Goal: Task Accomplishment & Management: Manage account settings

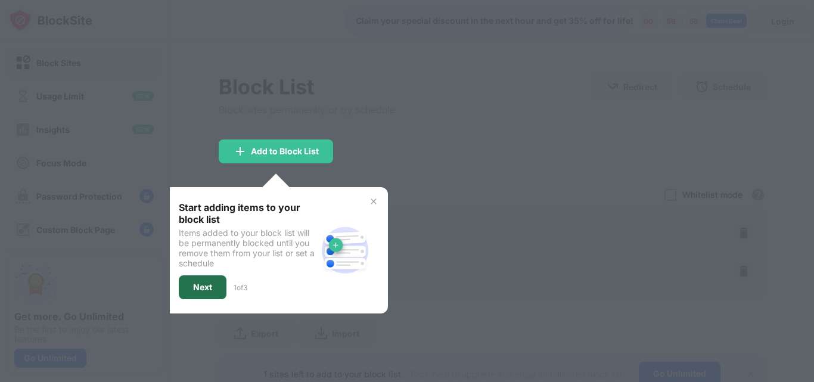
click at [218, 291] on div "Next" at bounding box center [203, 287] width 48 height 24
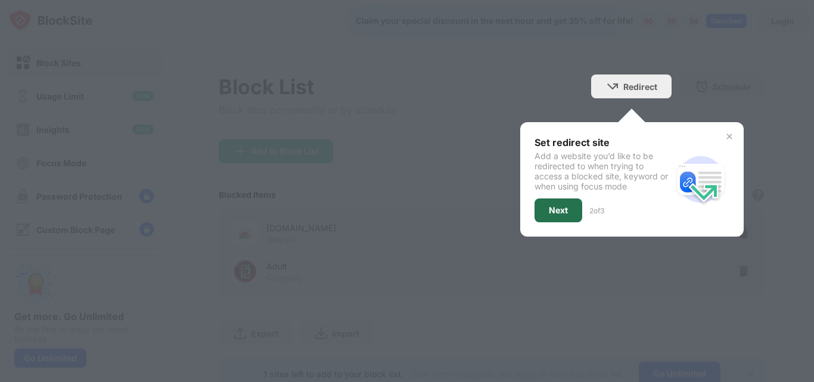
click at [549, 212] on div "Next" at bounding box center [558, 211] width 19 height 10
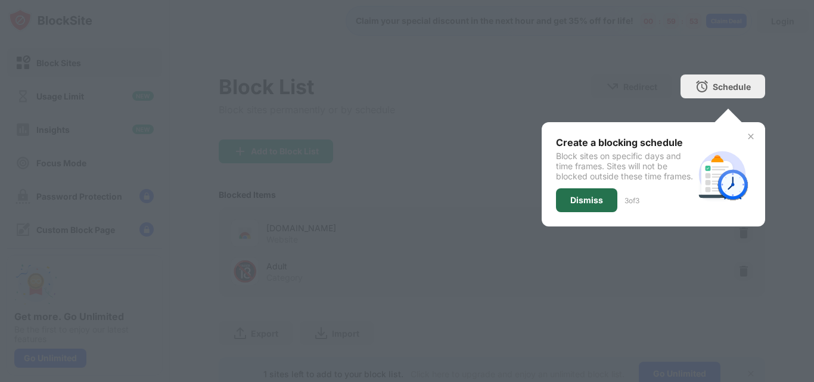
click at [578, 205] on div "Dismiss" at bounding box center [586, 200] width 33 height 10
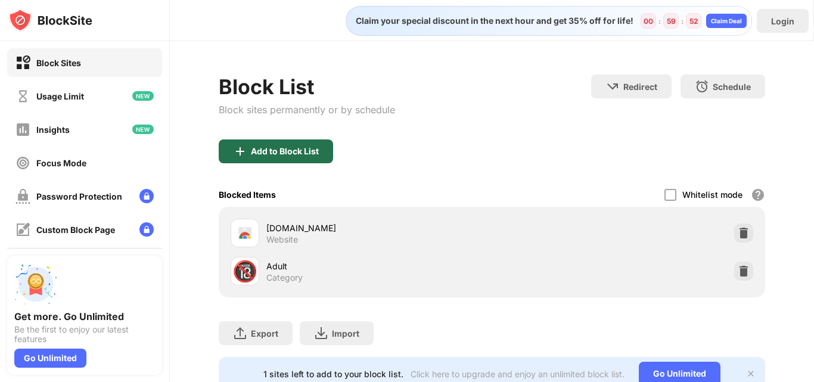
click at [267, 151] on div "Add to Block List" at bounding box center [285, 152] width 68 height 10
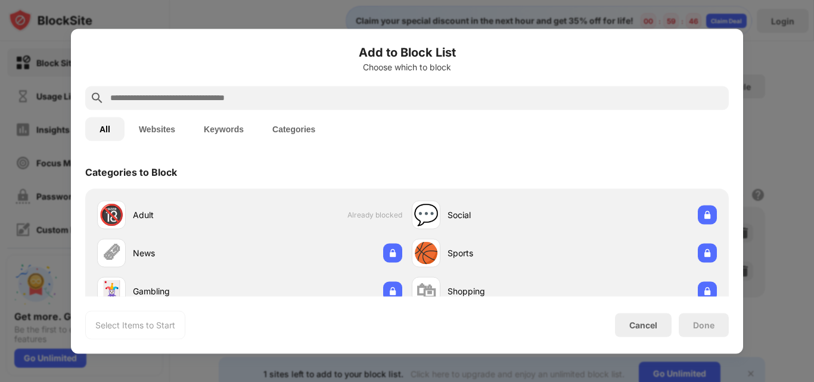
click at [183, 97] on input "text" at bounding box center [416, 98] width 615 height 14
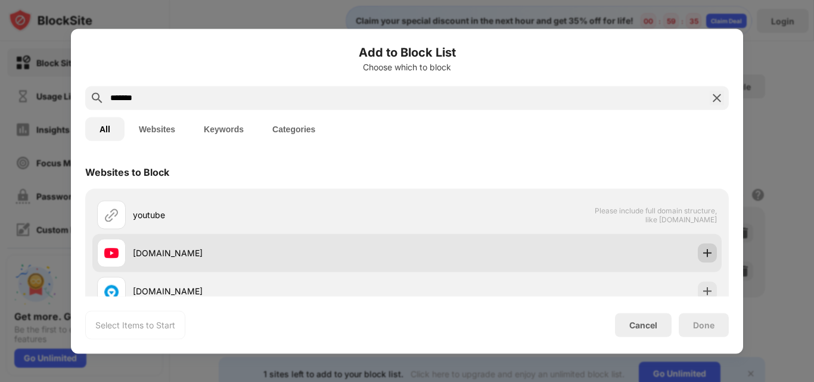
type input "*******"
click at [701, 254] on img at bounding box center [707, 253] width 12 height 12
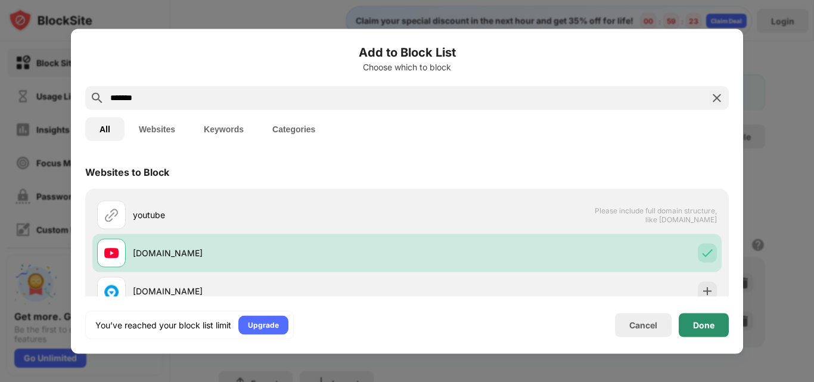
click at [700, 321] on div "Done" at bounding box center [703, 325] width 21 height 10
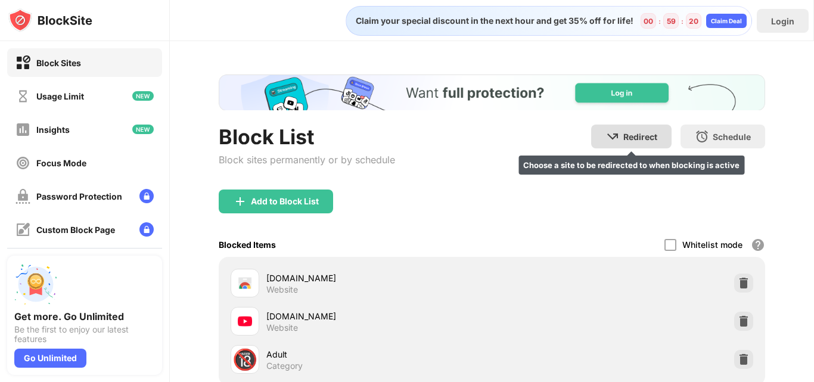
click at [636, 135] on div "Redirect" at bounding box center [640, 137] width 34 height 10
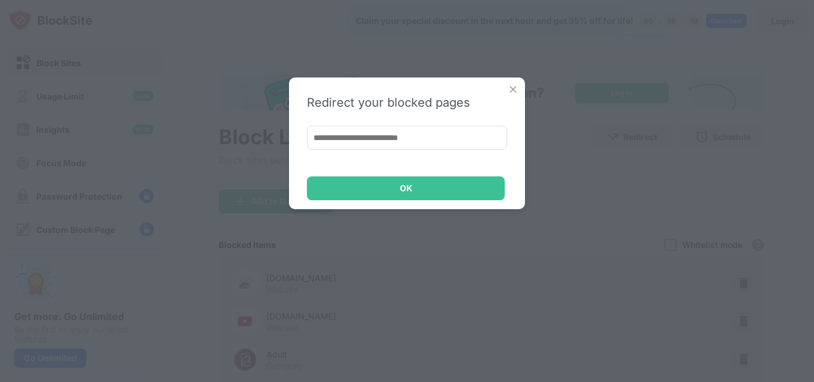
click at [332, 138] on input at bounding box center [407, 138] width 200 height 24
click at [508, 91] on img at bounding box center [513, 89] width 12 height 12
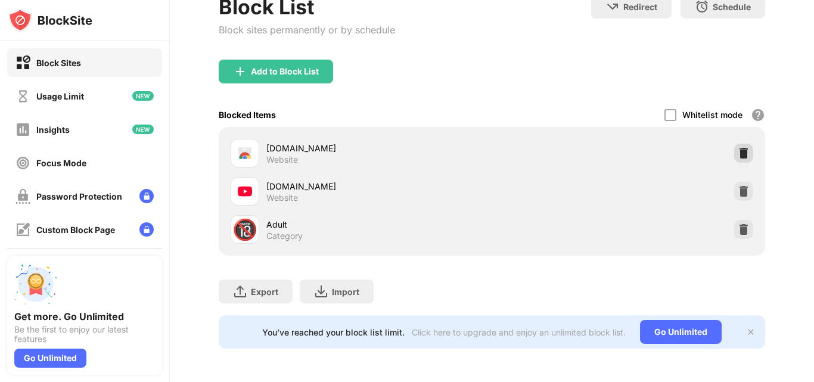
click at [737, 147] on img at bounding box center [743, 153] width 12 height 12
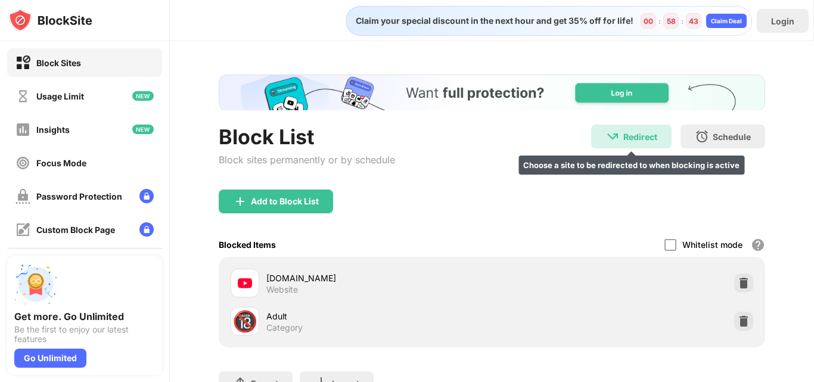
click at [636, 138] on div "Redirect" at bounding box center [640, 137] width 34 height 10
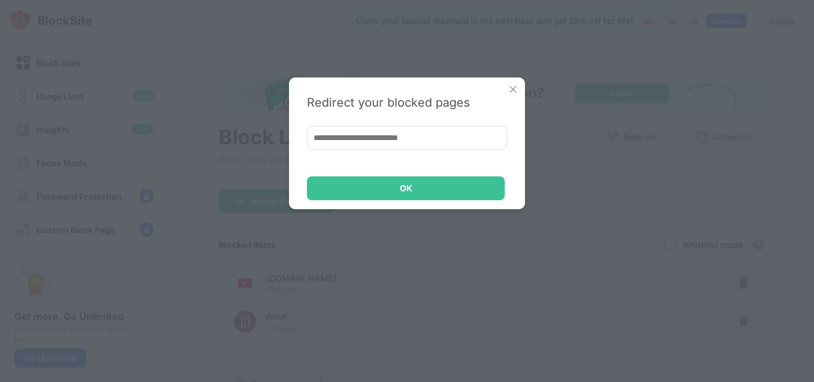
click at [366, 138] on input at bounding box center [407, 138] width 200 height 24
type input "**********"
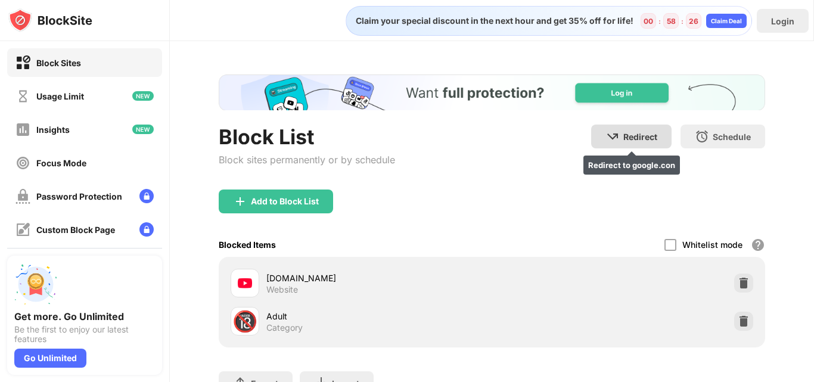
click at [629, 136] on div "Redirect" at bounding box center [640, 137] width 34 height 10
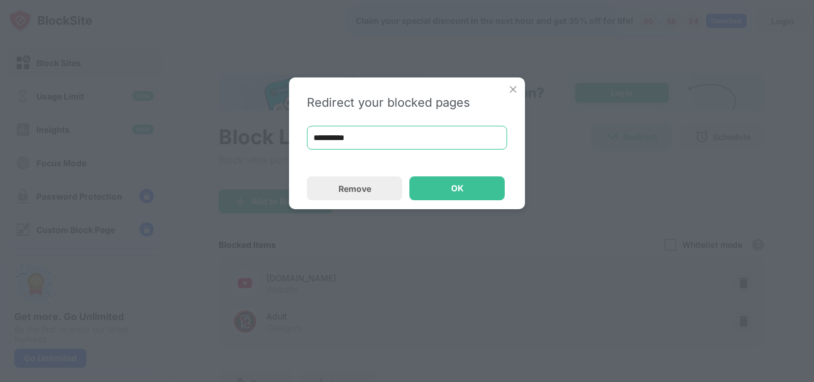
click at [363, 139] on input "**********" at bounding box center [407, 138] width 200 height 24
type input "**********"
click at [455, 187] on div "OK" at bounding box center [457, 188] width 13 height 10
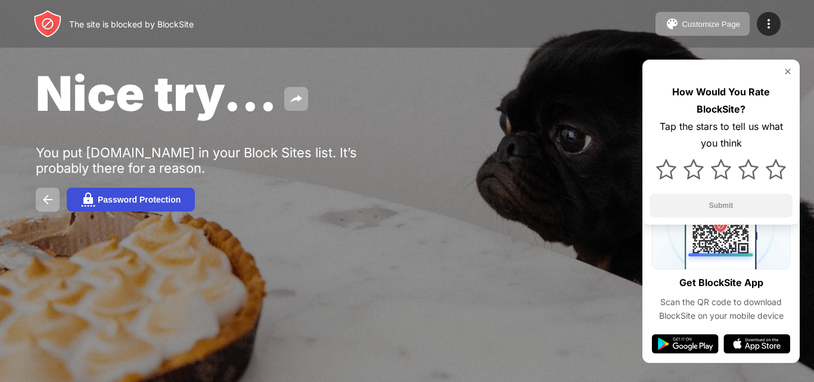
click at [140, 192] on button "Password Protection" at bounding box center [131, 200] width 128 height 24
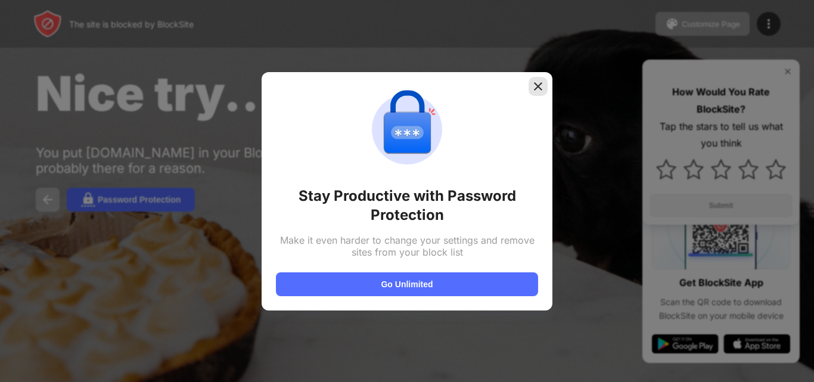
click at [539, 85] on img at bounding box center [538, 86] width 12 height 12
